Goal: Task Accomplishment & Management: Use online tool/utility

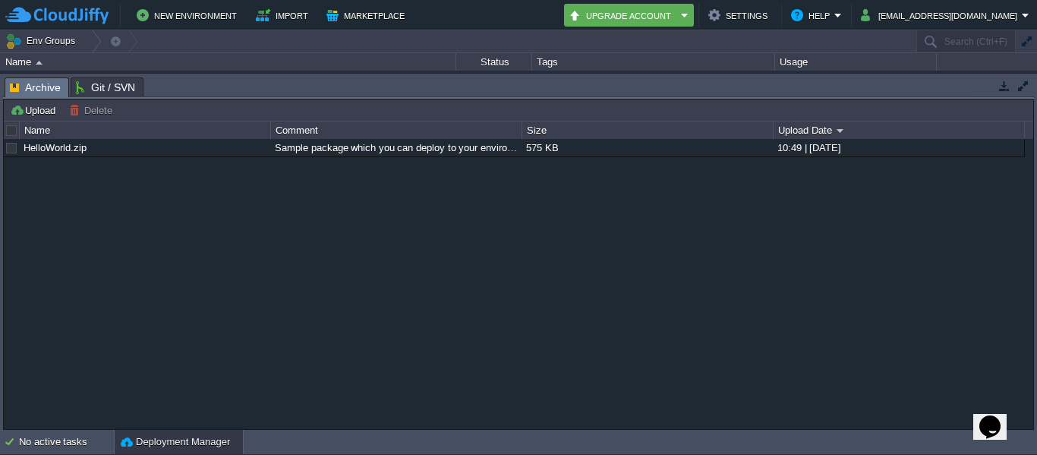
click at [1002, 81] on button "button" at bounding box center [1005, 86] width 14 height 14
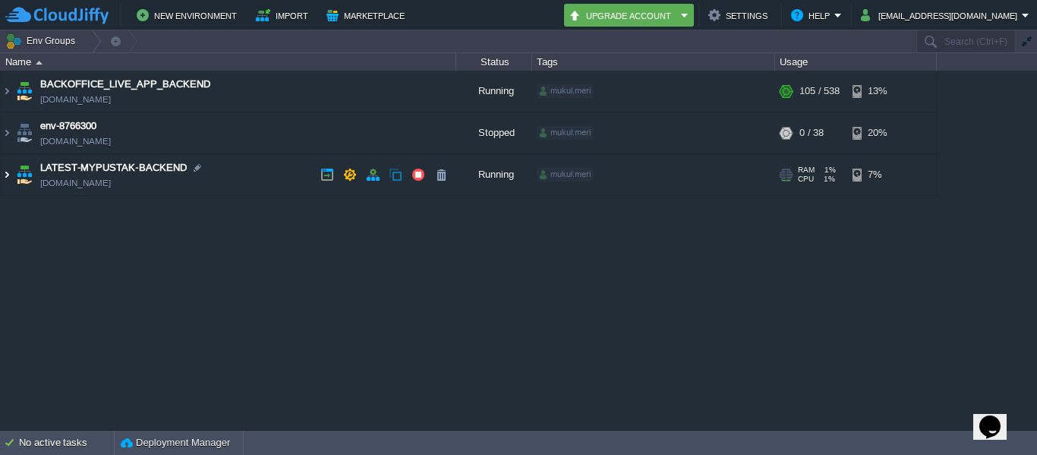
click at [5, 182] on img at bounding box center [7, 174] width 12 height 41
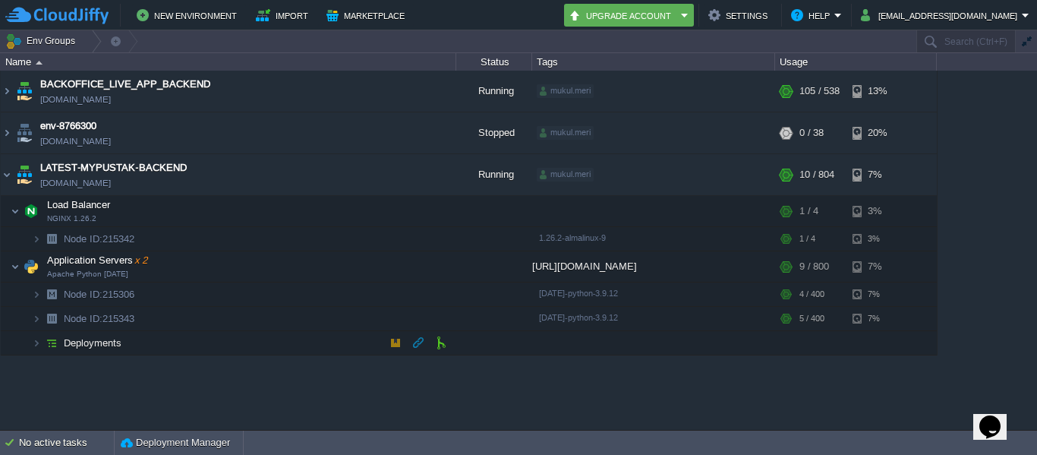
click at [204, 342] on td "Deployments" at bounding box center [229, 343] width 456 height 24
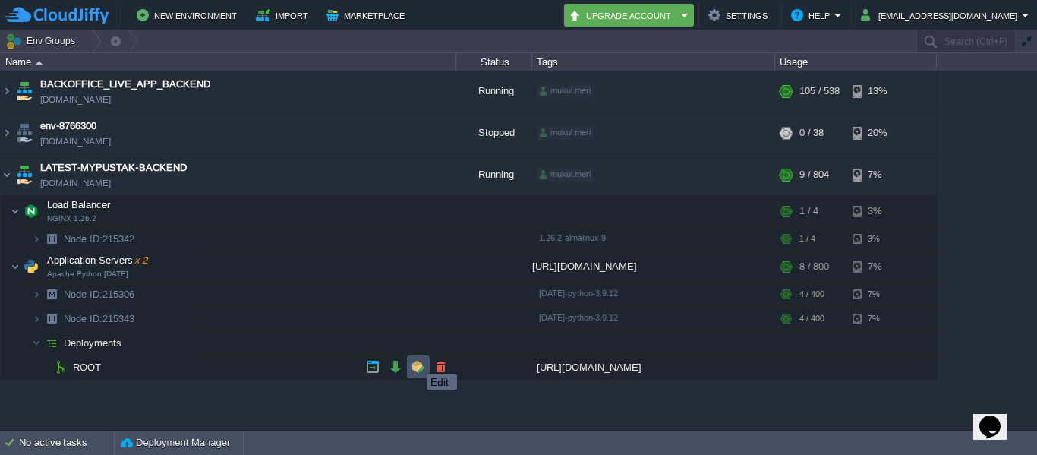
click at [415, 361] on button "button" at bounding box center [419, 367] width 14 height 14
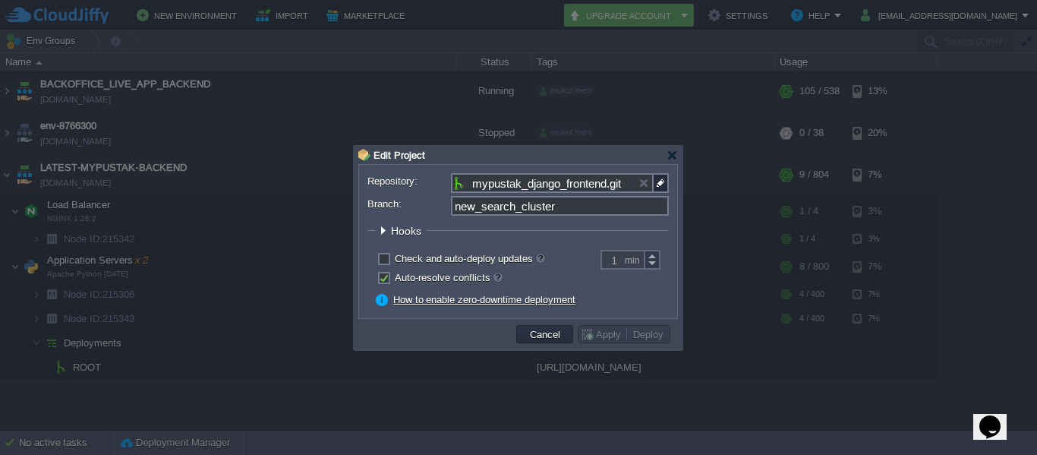
click at [535, 210] on input "new_search_cluster" at bounding box center [560, 206] width 218 height 20
paste input "price_approve_fil"
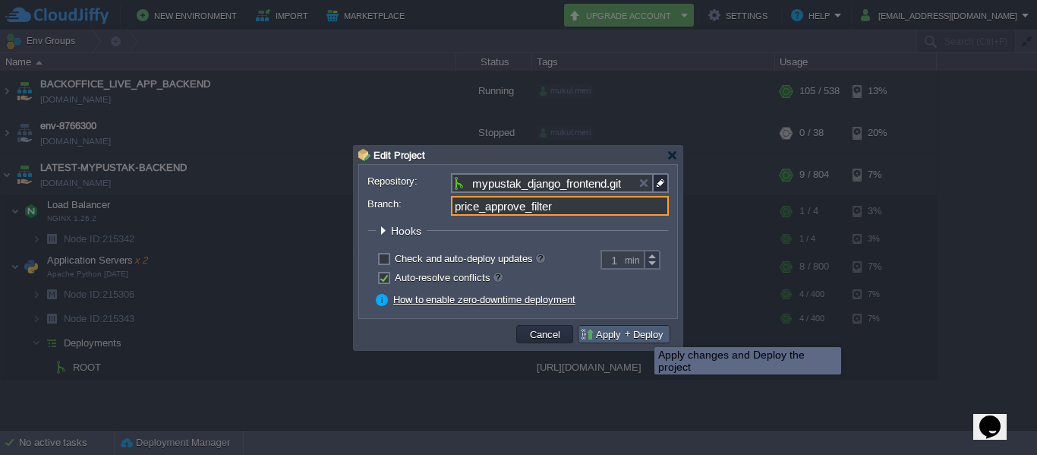
type input "price_approve_filter"
click at [643, 333] on button "Deploy" at bounding box center [648, 334] width 39 height 14
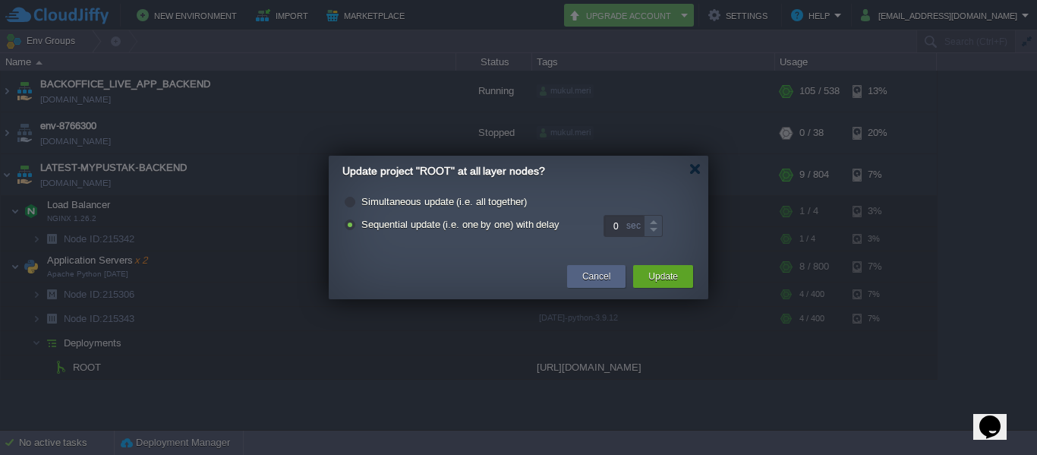
click at [421, 199] on label "Simultaneous update (i.e. all together)" at bounding box center [444, 201] width 166 height 11
click at [354, 199] on input "radio" at bounding box center [349, 204] width 10 height 10
radio input "true"
click at [674, 276] on button "Update" at bounding box center [664, 276] width 30 height 15
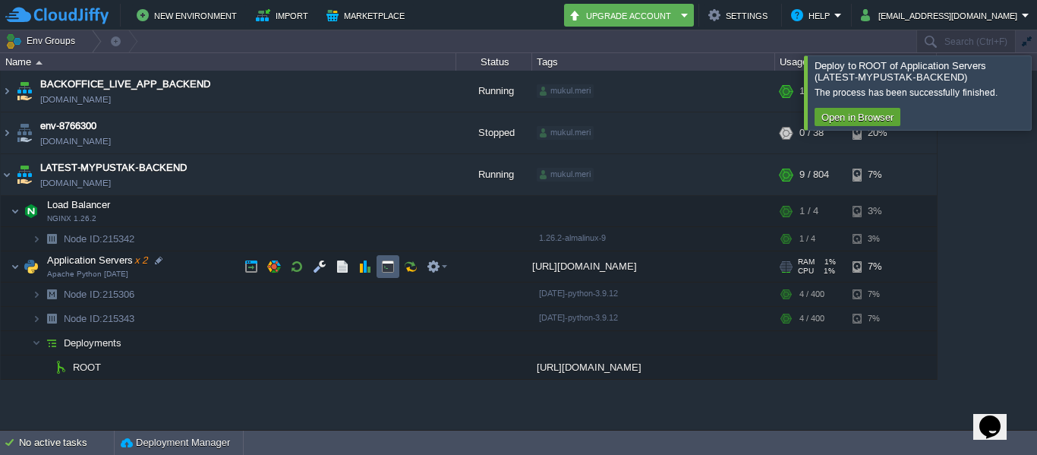
click at [380, 266] on td at bounding box center [388, 266] width 23 height 23
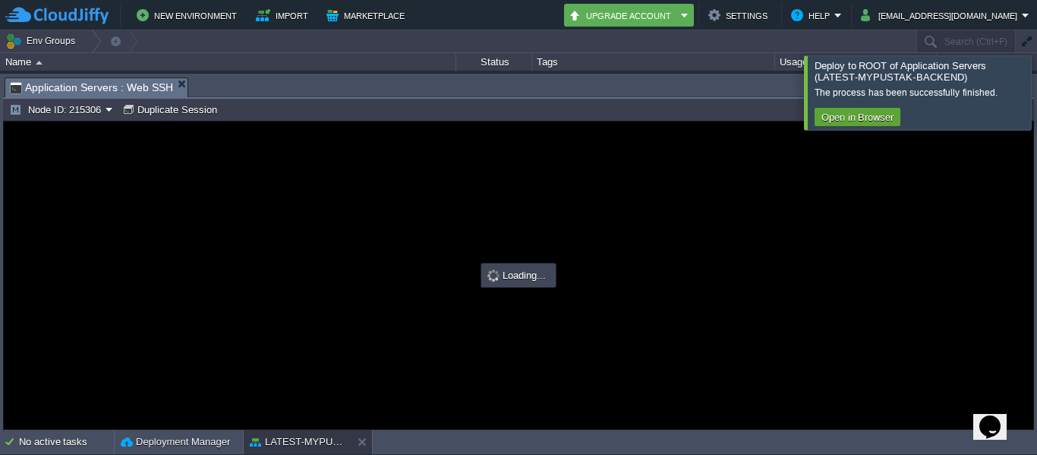
click at [425, 210] on div at bounding box center [519, 276] width 1030 height 308
type input "#000000"
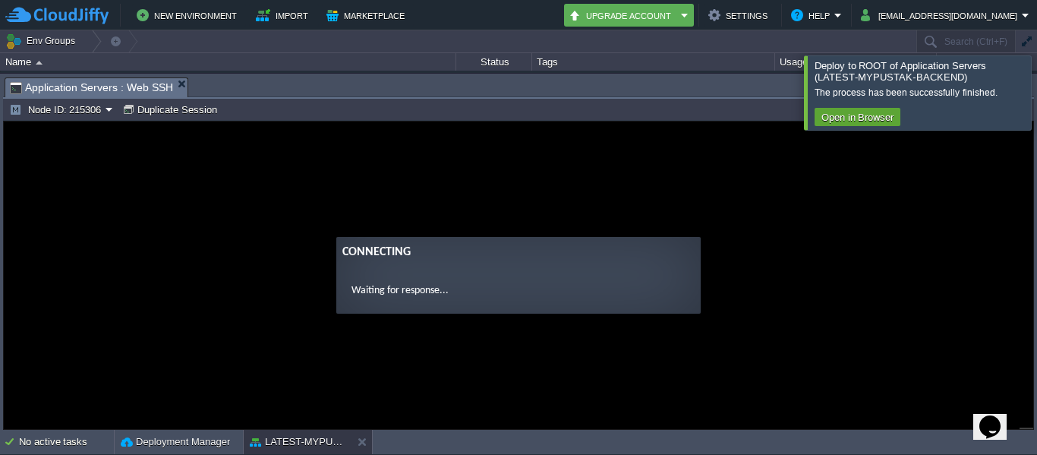
click at [393, 164] on guac-modal "Connecting Waiting for response..." at bounding box center [519, 276] width 1030 height 308
click at [429, 182] on guac-modal "Connecting Waiting for response..." at bounding box center [519, 276] width 1030 height 308
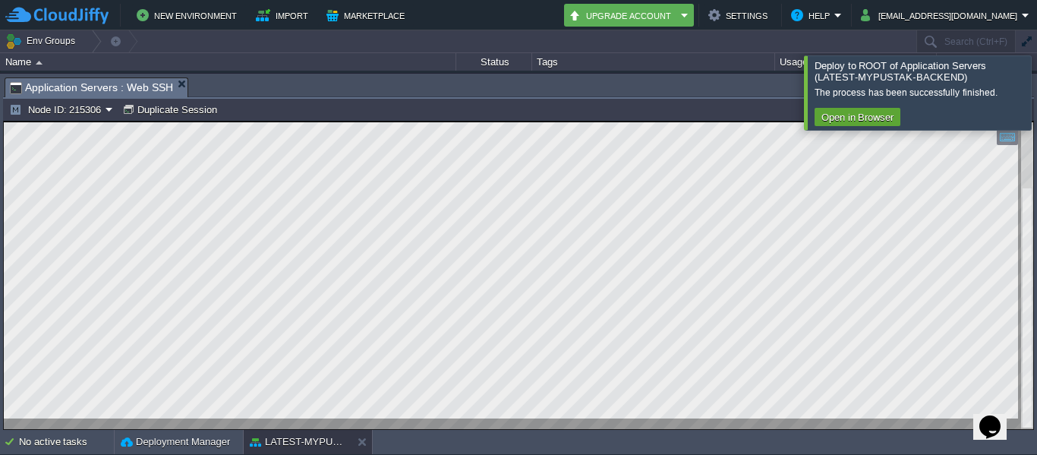
click at [1037, 99] on div at bounding box center [1056, 92] width 0 height 74
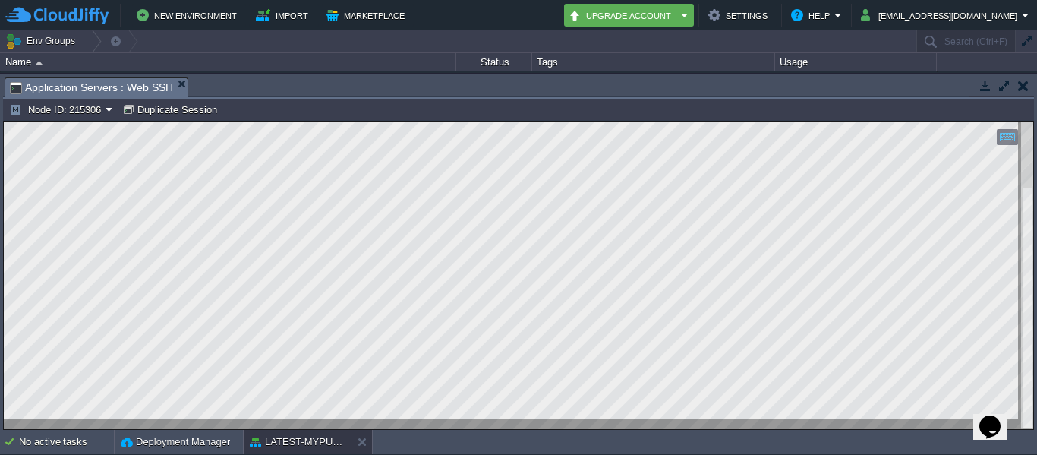
click at [978, 93] on td at bounding box center [985, 86] width 19 height 18
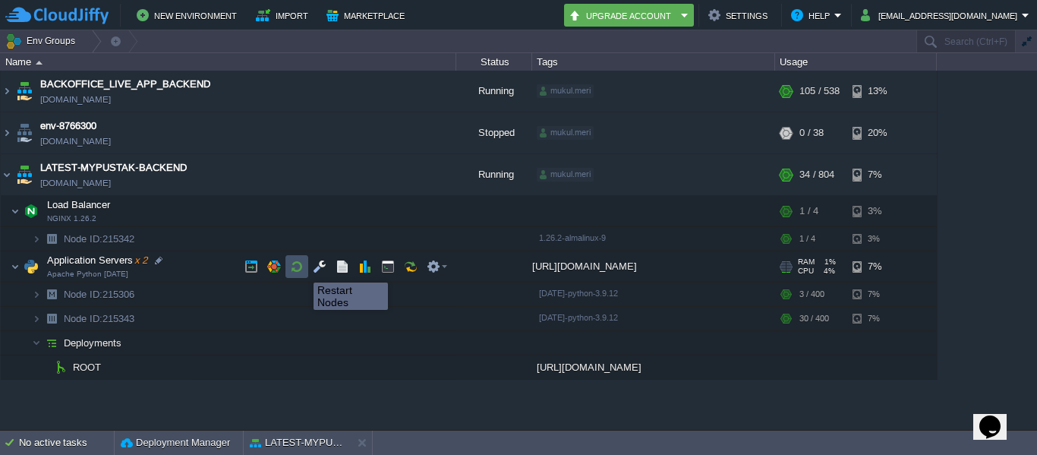
click at [302, 269] on button "button" at bounding box center [297, 267] width 14 height 14
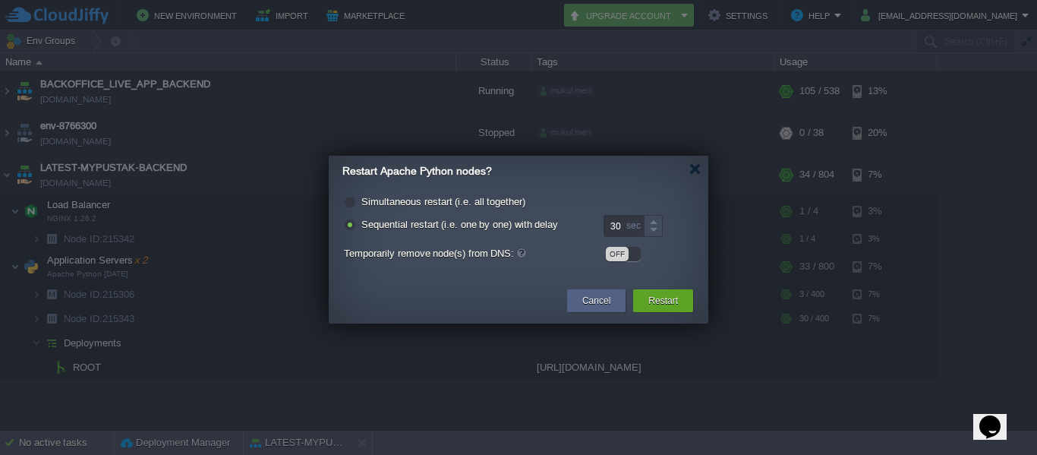
click at [507, 205] on label "Simultaneous restart (i.e. all together)" at bounding box center [443, 201] width 164 height 11
click at [354, 205] on input "radio" at bounding box center [349, 204] width 10 height 10
radio input "true"
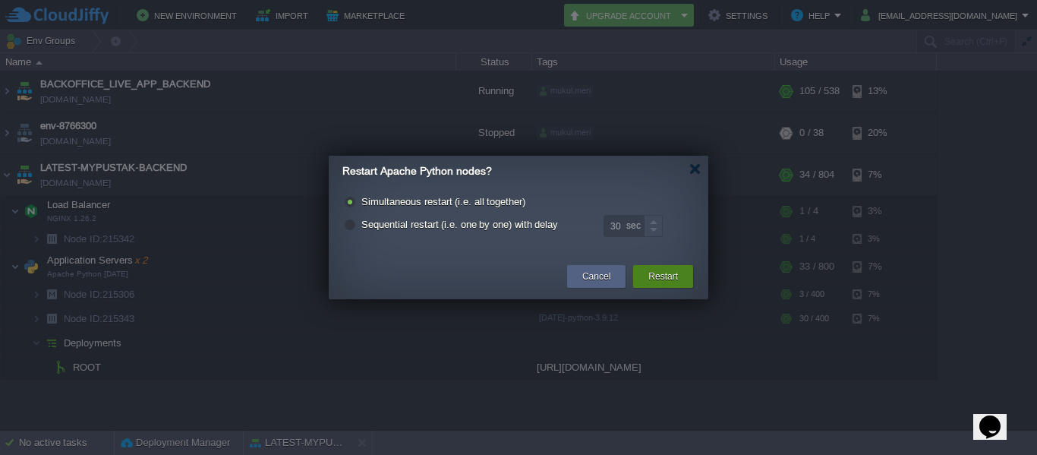
click at [670, 281] on button "Restart" at bounding box center [664, 276] width 30 height 15
